Goal: Task Accomplishment & Management: Manage account settings

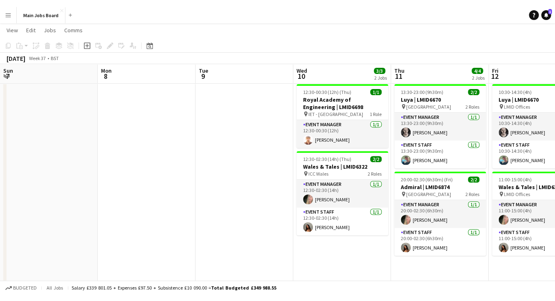
scroll to position [0, 274]
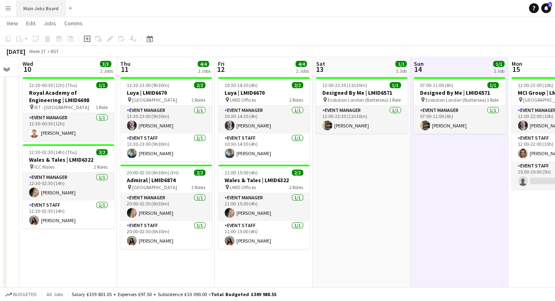
click at [50, 7] on button "Main Jobs Board Close" at bounding box center [41, 8] width 49 height 16
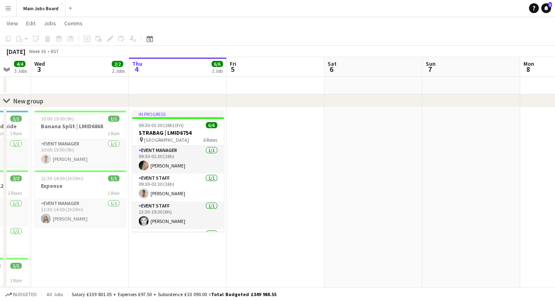
scroll to position [0, 258]
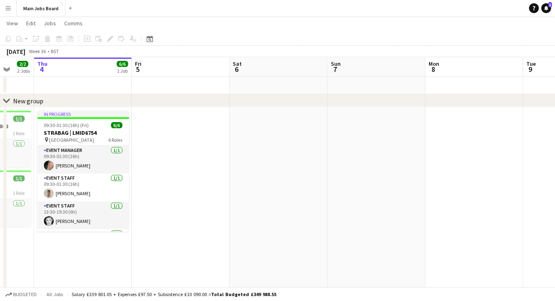
drag, startPoint x: 140, startPoint y: 243, endPoint x: 175, endPoint y: 247, distance: 35.3
click at [175, 247] on app-calendar-viewport "Mon 1 4/4 2 Jobs Tue 2 4/4 3 Jobs Wed 3 2/2 2 Jobs Thu 4 6/6 1 Job Fri 5 Sat 6 …" at bounding box center [277, 175] width 555 height 330
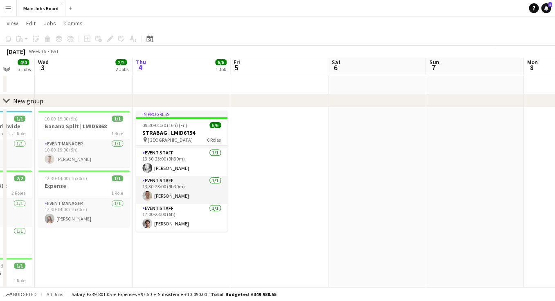
scroll to position [20, 0]
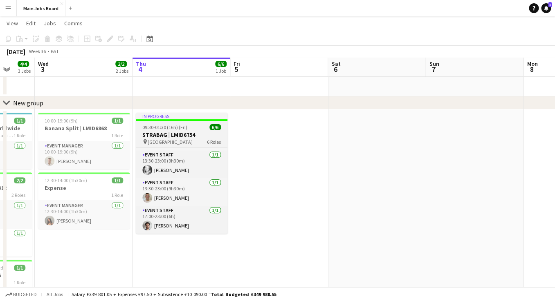
click at [196, 137] on h3 "STRABAG | LMID6754" at bounding box center [182, 134] width 92 height 7
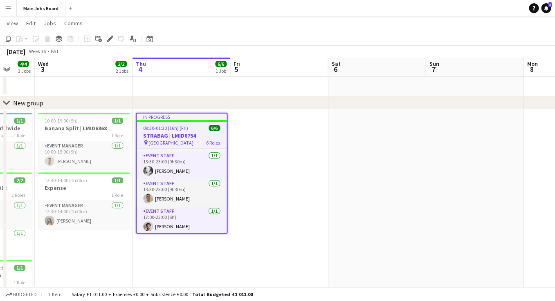
click at [6, 14] on button "Menu" at bounding box center [8, 8] width 16 height 16
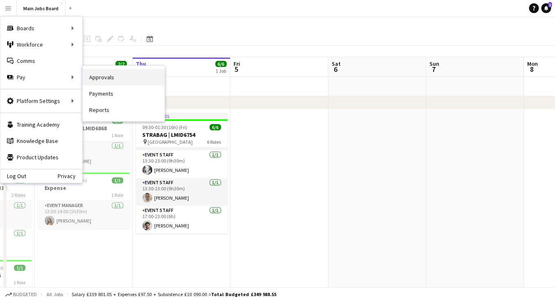
click at [90, 76] on link "Approvals" at bounding box center [124, 77] width 82 height 16
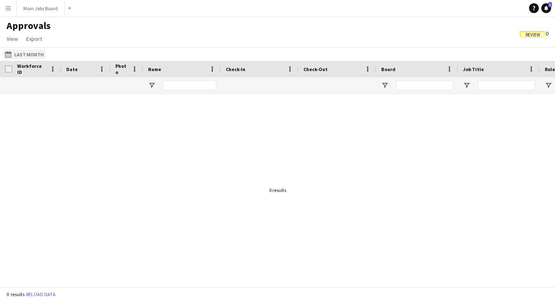
click at [27, 51] on button "Last Month Last Month" at bounding box center [24, 54] width 42 height 10
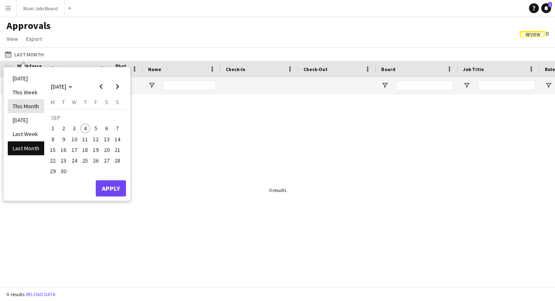
click at [31, 110] on li "This Month" at bounding box center [26, 106] width 36 height 14
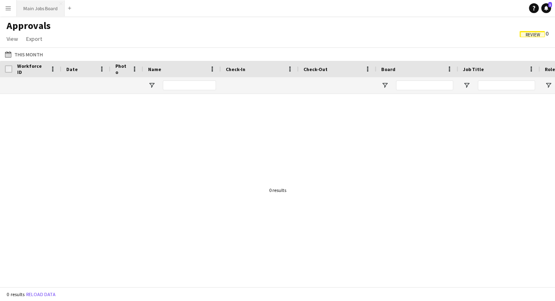
click at [37, 8] on button "Main Jobs Board Close" at bounding box center [41, 8] width 48 height 16
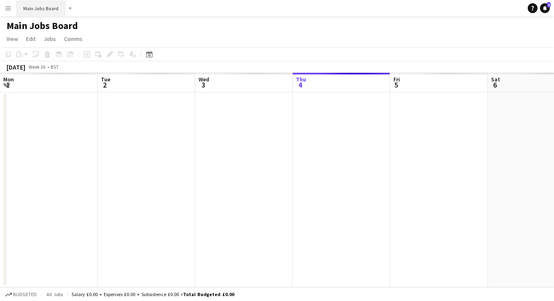
scroll to position [0, 195]
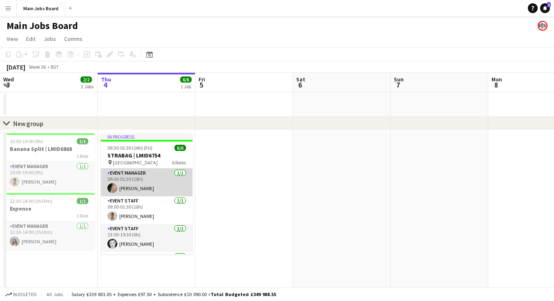
click at [112, 189] on app-user-avatar at bounding box center [113, 188] width 10 height 10
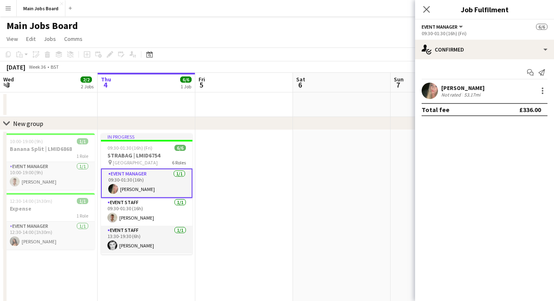
click at [435, 86] on app-user-avatar at bounding box center [430, 91] width 16 height 16
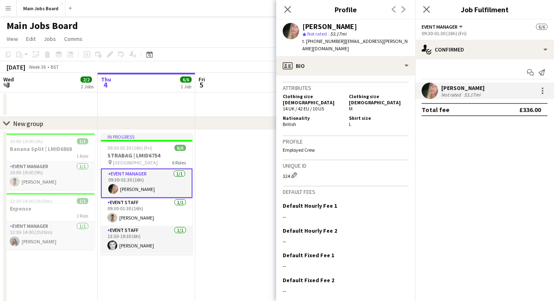
scroll to position [364, 0]
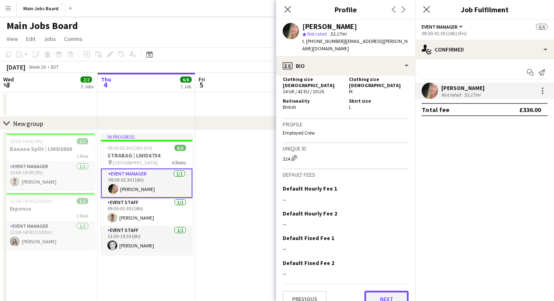
click at [383, 287] on button "Next" at bounding box center [387, 299] width 44 height 16
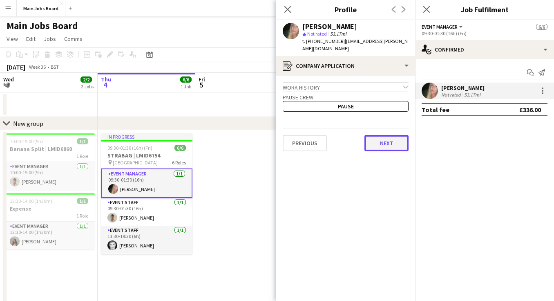
click at [394, 136] on button "Next" at bounding box center [387, 143] width 44 height 16
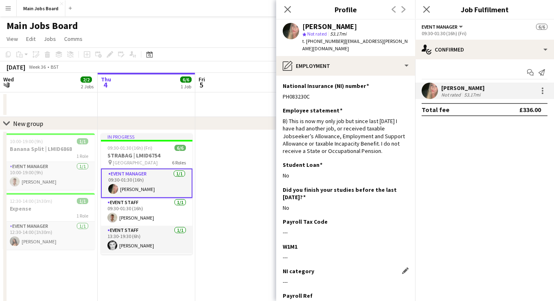
scroll to position [55, 0]
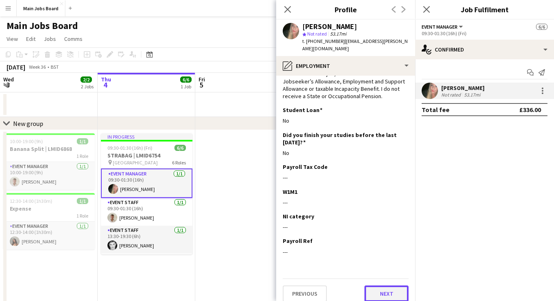
click at [383, 287] on button "Next" at bounding box center [387, 293] width 44 height 16
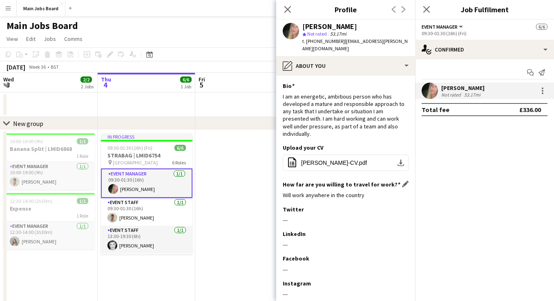
scroll to position [35, 0]
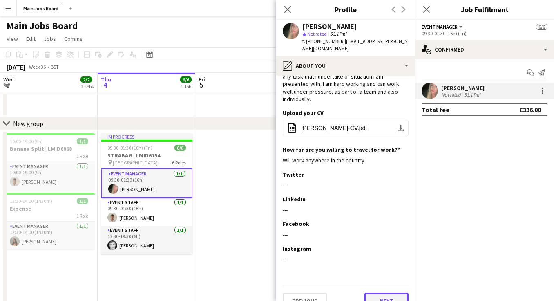
click at [379, 287] on button "Next" at bounding box center [387, 301] width 44 height 16
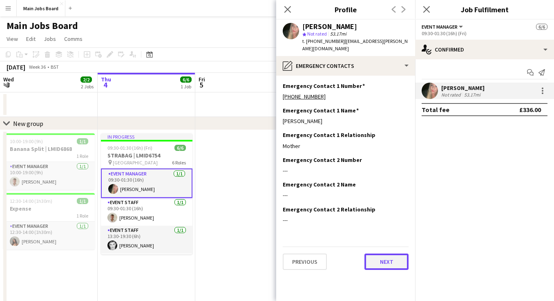
click at [389, 260] on button "Next" at bounding box center [387, 262] width 44 height 16
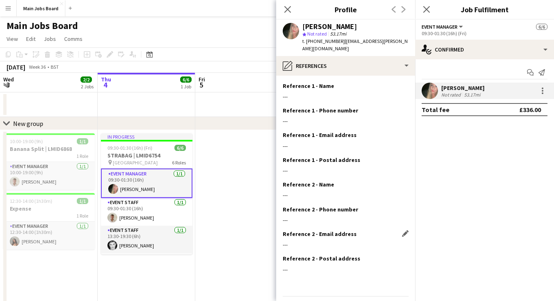
scroll to position [18, 0]
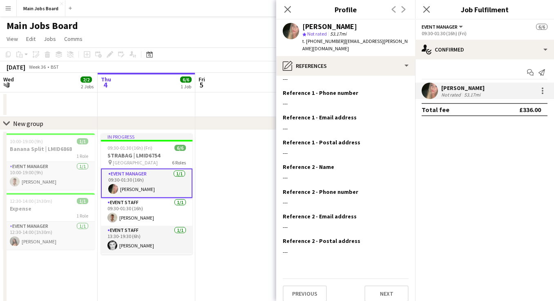
click at [374, 278] on div "Previous Next" at bounding box center [346, 289] width 126 height 23
click at [374, 287] on button "Next" at bounding box center [387, 293] width 44 height 16
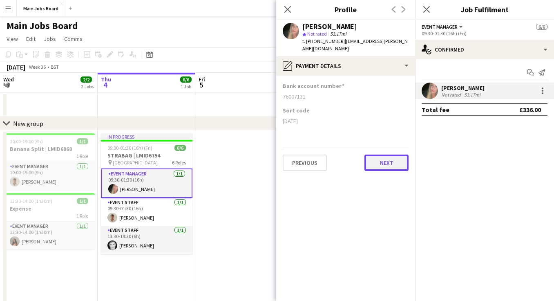
click at [380, 155] on button "Next" at bounding box center [387, 163] width 44 height 16
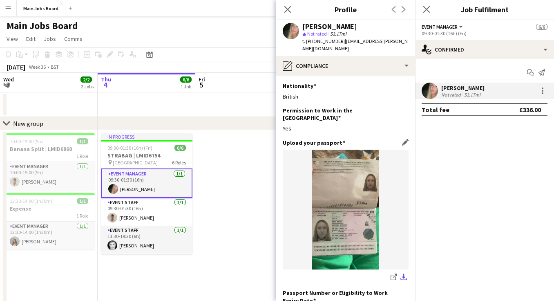
click at [403, 274] on app-icon "download-bottom" at bounding box center [404, 278] width 7 height 8
click at [60, 260] on app-date-cell "10:00-19:00 (9h) 1/1 Banana Split | LMID6868 1 Role Event Manager [DATE] 10:00-…" at bounding box center [49, 246] width 98 height 233
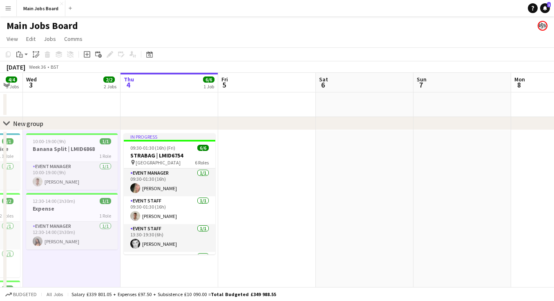
drag, startPoint x: 60, startPoint y: 260, endPoint x: 193, endPoint y: 259, distance: 132.5
click at [191, 259] on app-calendar-viewport "Mon 1 4/4 2 Jobs Tue 2 4/4 3 Jobs Wed 3 2/2 2 Jobs Thu 4 6/6 1 Job Fri 5 Sat 6 …" at bounding box center [277, 218] width 554 height 290
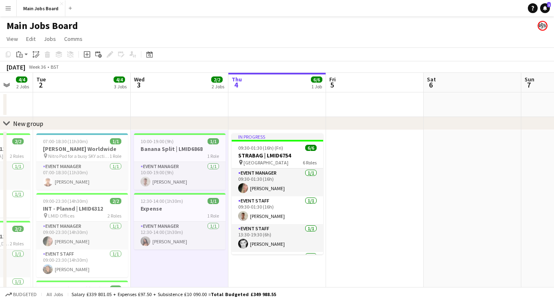
scroll to position [0, 260]
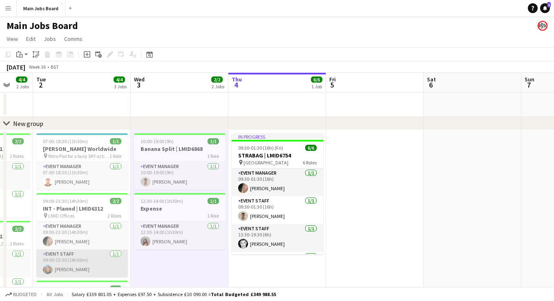
click at [61, 272] on app-card-role "Event Staff [DATE] 09:00-23:30 (14h30m) [PERSON_NAME]" at bounding box center [82, 263] width 92 height 28
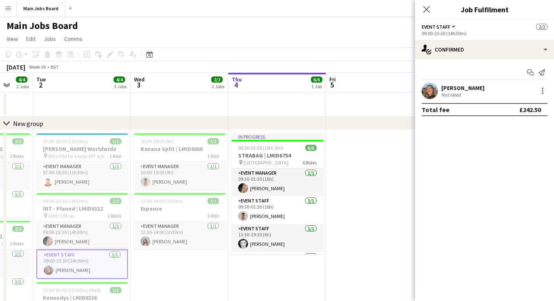
click at [435, 95] on app-user-avatar at bounding box center [430, 91] width 16 height 16
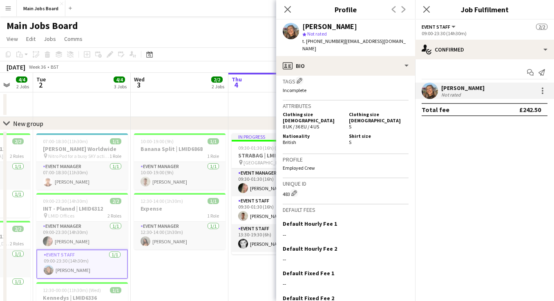
scroll to position [418, 0]
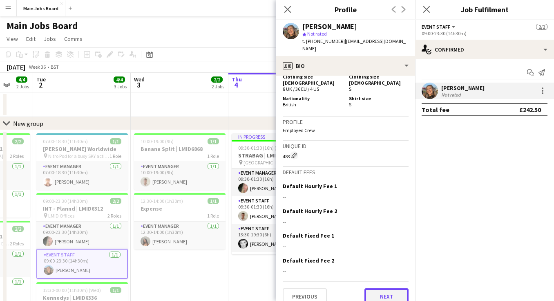
click at [373, 287] on button "Next" at bounding box center [387, 296] width 44 height 16
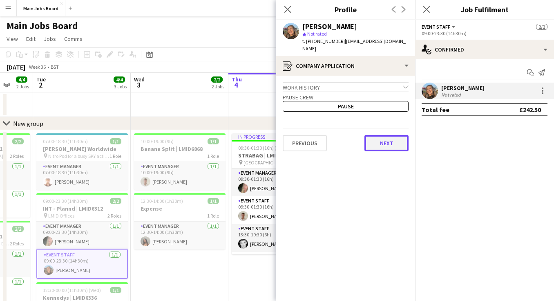
click at [389, 137] on button "Next" at bounding box center [387, 143] width 44 height 16
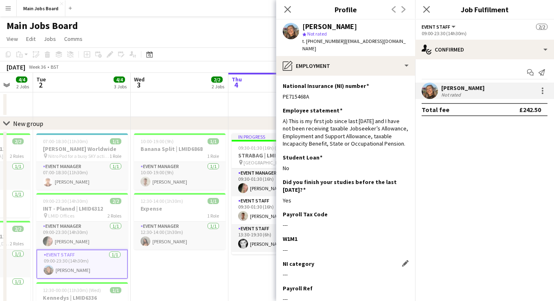
scroll to position [47, 0]
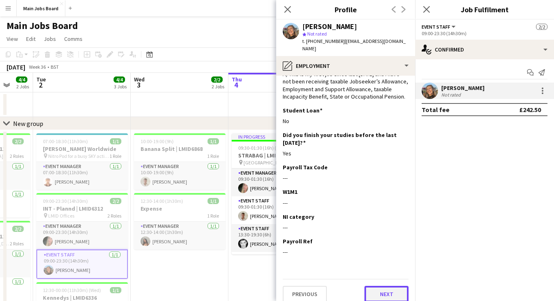
click at [377, 287] on button "Next" at bounding box center [387, 294] width 44 height 16
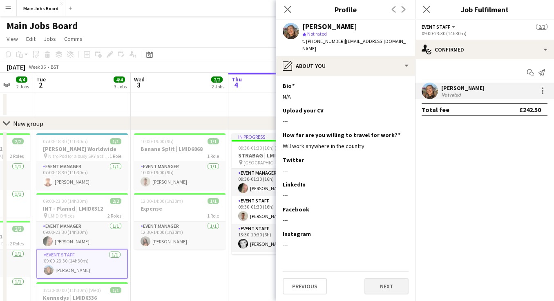
click at [377, 287] on app-section-data-types "Bio Edit this field N/A Upload your CV Edit this field --- How far are you will…" at bounding box center [345, 188] width 139 height 225
click at [377, 285] on button "Next" at bounding box center [387, 286] width 44 height 16
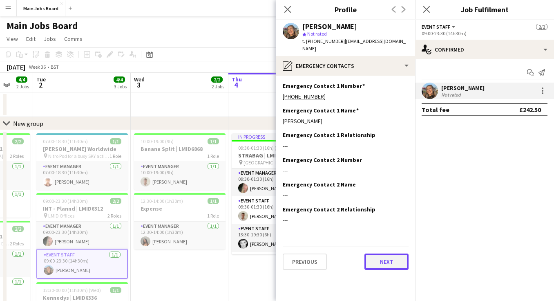
click at [384, 254] on button "Next" at bounding box center [387, 262] width 44 height 16
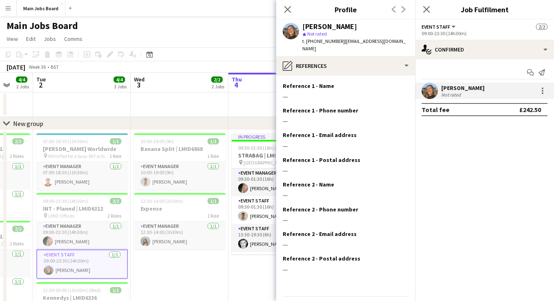
scroll to position [18, 0]
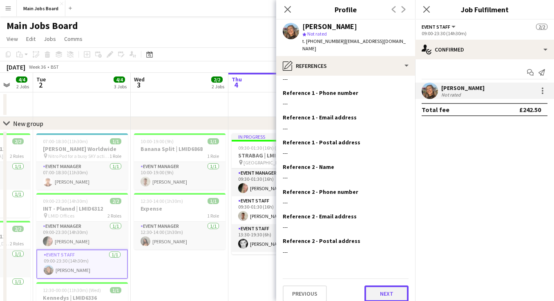
click at [377, 285] on button "Next" at bounding box center [387, 293] width 44 height 16
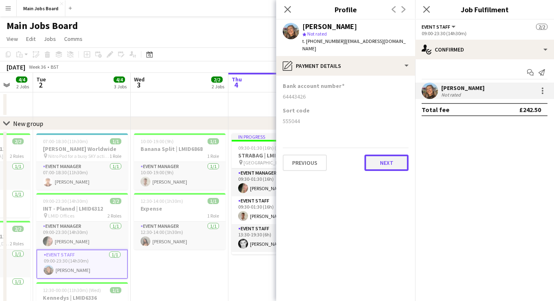
click at [393, 155] on button "Next" at bounding box center [387, 163] width 44 height 16
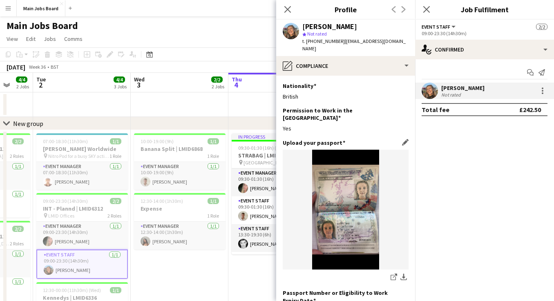
click at [347, 185] on img at bounding box center [346, 210] width 126 height 120
click at [407, 273] on button "download-bottom" at bounding box center [404, 278] width 10 height 10
